Goal: Transaction & Acquisition: Purchase product/service

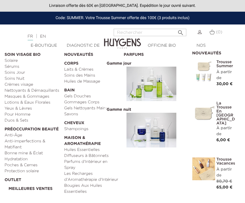
click at [28, 111] on link "Yeux & Lèvres" at bounding box center [33, 109] width 56 height 6
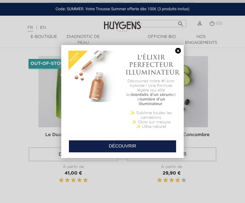
scroll to position [186, 0]
click at [180, 53] on link at bounding box center [178, 51] width 8 height 6
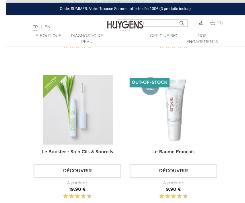
scroll to position [327, 0]
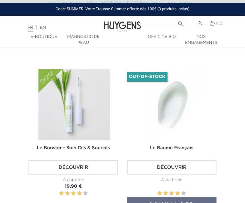
click at [177, 137] on img at bounding box center [172, 104] width 71 height 71
click at [181, 117] on img at bounding box center [172, 104] width 71 height 71
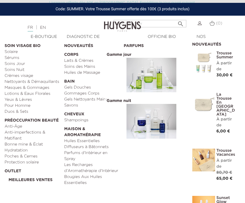
scroll to position [33, 0]
click at [56, 81] on link "Nettoyants & Démaquillants" at bounding box center [33, 82] width 56 height 6
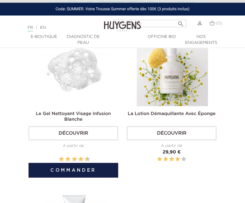
scroll to position [374, 0]
click at [99, 122] on h2 "Le Gel Nettoyant Visage Infusion Blanche" at bounding box center [74, 116] width 90 height 11
click at [93, 122] on link "Le Gel Nettoyant Visage Infusion Blanche" at bounding box center [73, 117] width 75 height 10
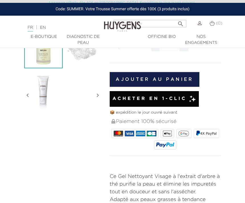
scroll to position [92, 0]
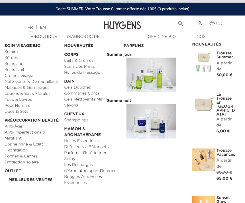
scroll to position [523, 0]
click at [35, 159] on link "Poches & Cernes" at bounding box center [33, 157] width 56 height 6
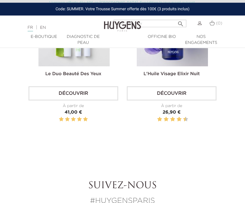
scroll to position [422, 0]
